Goal: Information Seeking & Learning: Understand process/instructions

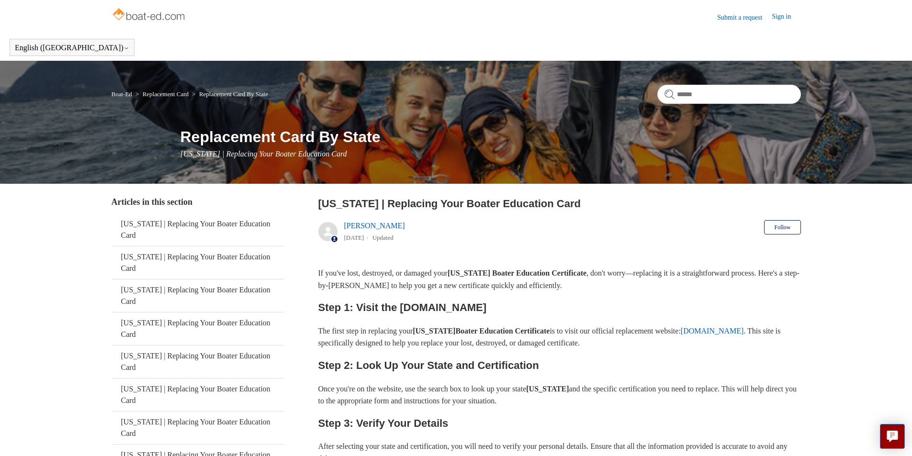
drag, startPoint x: 400, startPoint y: 304, endPoint x: 488, endPoint y: 302, distance: 87.6
click at [488, 302] on h2 "Step 1: Visit the [DOMAIN_NAME]" at bounding box center [559, 307] width 483 height 17
copy h2 "[DOMAIN_NAME]"
